Goal: Obtain resource: Obtain resource

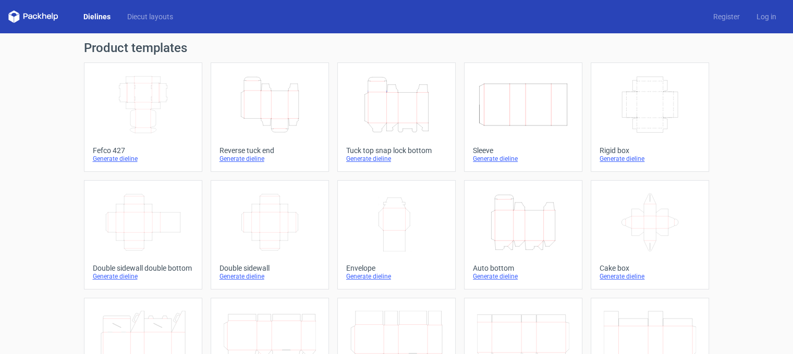
drag, startPoint x: 669, startPoint y: 1, endPoint x: 571, endPoint y: 11, distance: 98.6
click at [564, 14] on div "Dielines Diecut layouts Register Log in" at bounding box center [396, 16] width 793 height 33
click at [145, 19] on link "Diecut layouts" at bounding box center [150, 16] width 63 height 10
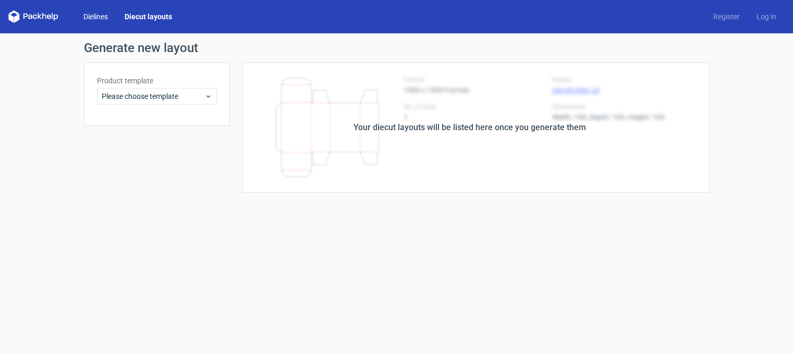
click at [103, 16] on link "Dielines" at bounding box center [95, 16] width 41 height 10
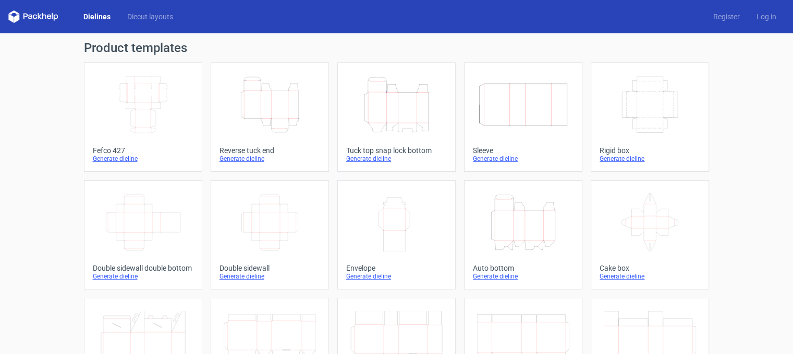
click at [147, 24] on div "Dielines Diecut layouts Register Log in" at bounding box center [396, 16] width 793 height 33
click at [144, 20] on link "Diecut layouts" at bounding box center [150, 16] width 63 height 10
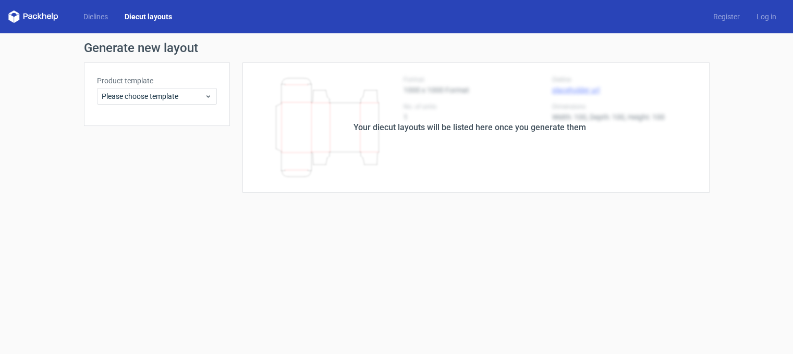
click at [441, 139] on div "Your diecut layouts will be listed here once you generate them" at bounding box center [470, 128] width 480 height 130
click at [95, 24] on div "Dielines Diecut layouts Register Log in" at bounding box center [396, 16] width 793 height 33
click at [95, 18] on link "Dielines" at bounding box center [95, 16] width 41 height 10
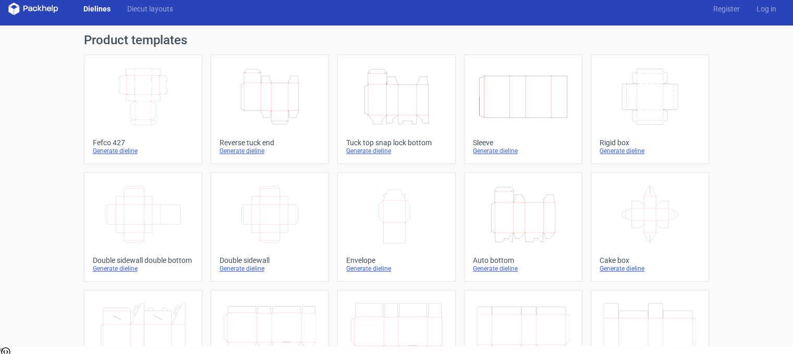
click at [38, 11] on icon at bounding box center [33, 9] width 50 height 13
click at [41, 3] on div "Dielines Diecut layouts Register Log in" at bounding box center [396, 8] width 793 height 33
click at [501, 217] on icon "Height Depth Width" at bounding box center [523, 215] width 92 height 58
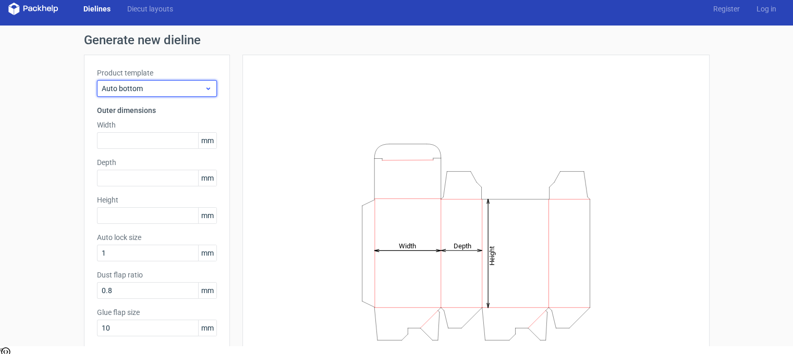
click at [154, 92] on span "Auto bottom" at bounding box center [153, 88] width 103 height 10
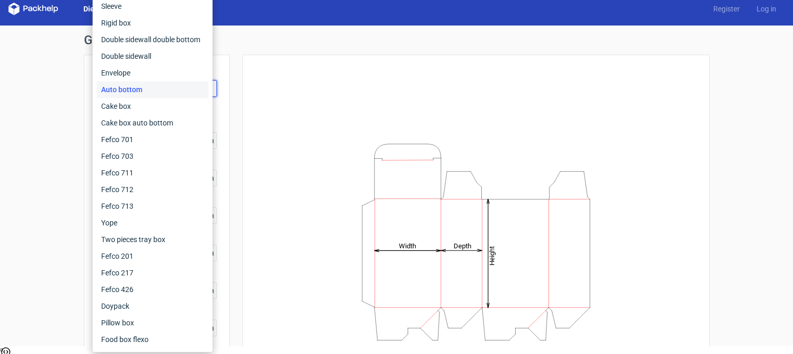
click at [255, 97] on div "Height Depth Width" at bounding box center [475, 242] width 441 height 349
